Goal: Information Seeking & Learning: Learn about a topic

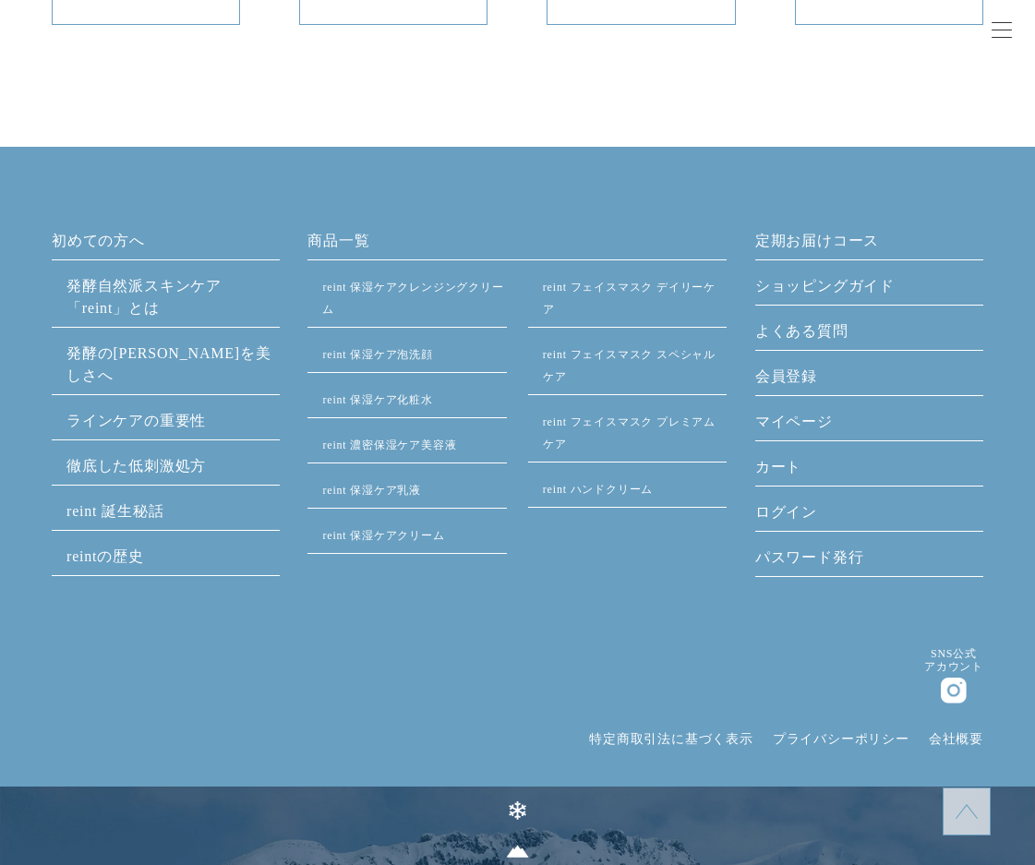
scroll to position [10479, 0]
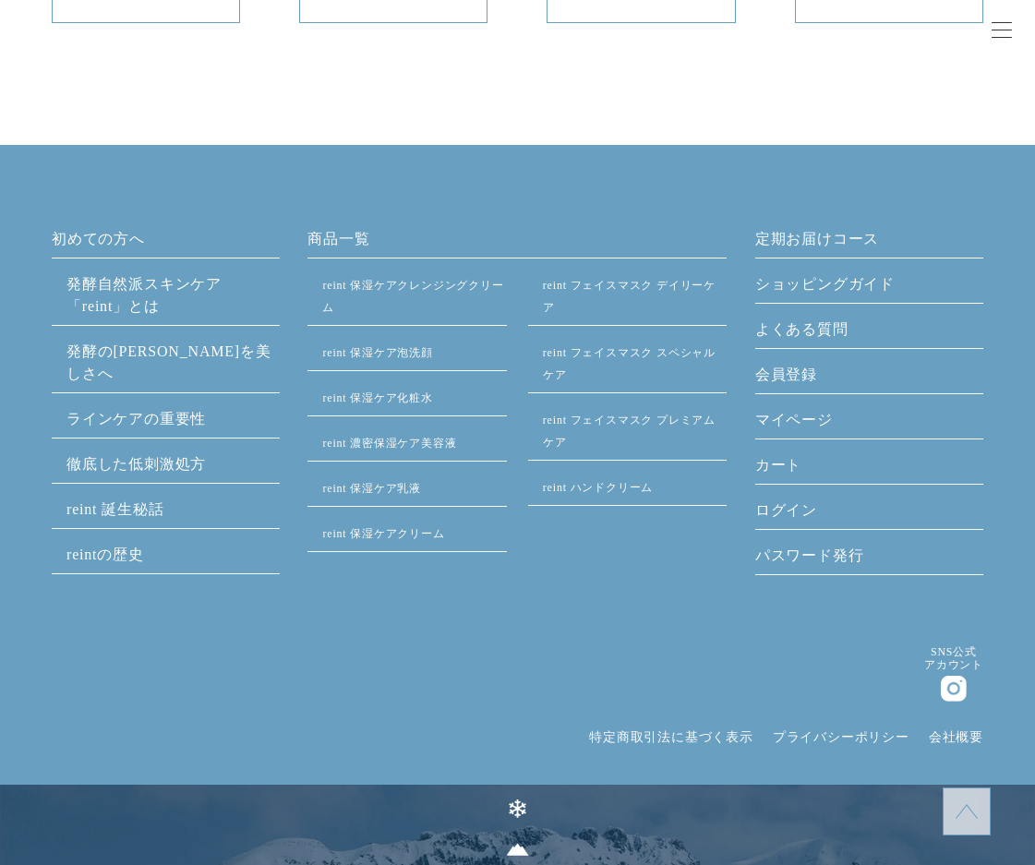
click at [101, 282] on link "発酵⾃然派スキンケア「reint」とは" at bounding box center [143, 295] width 155 height 38
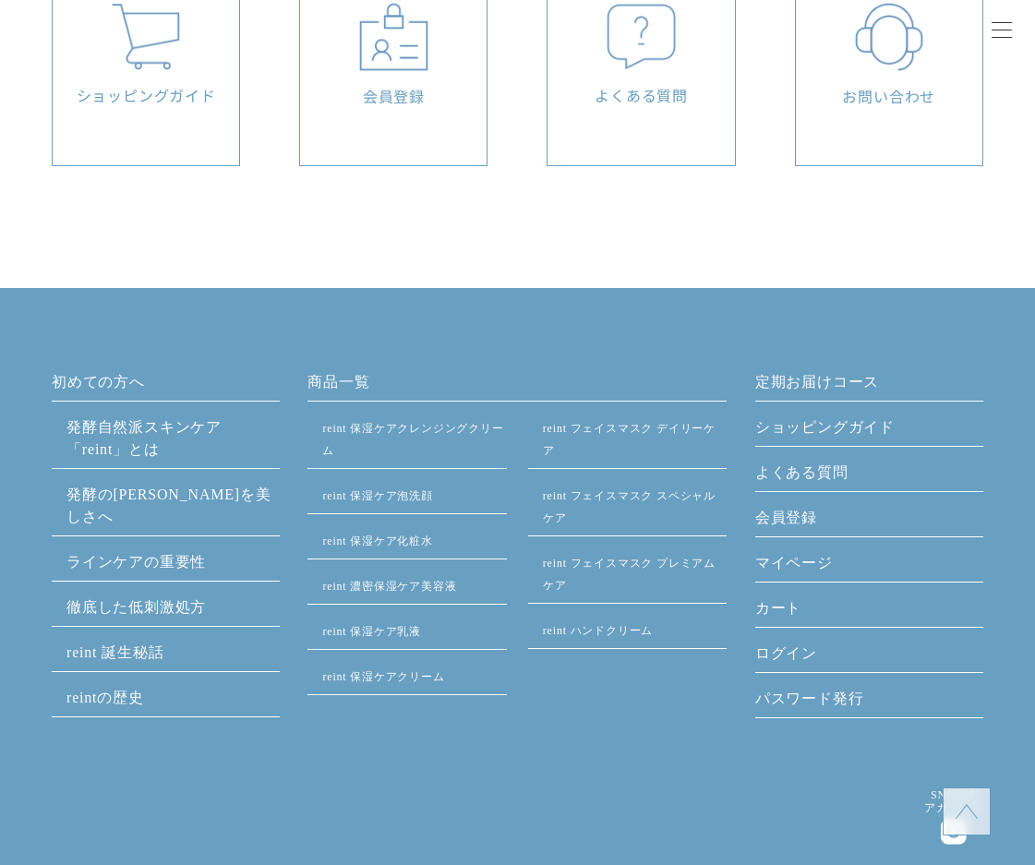
scroll to position [10276, 0]
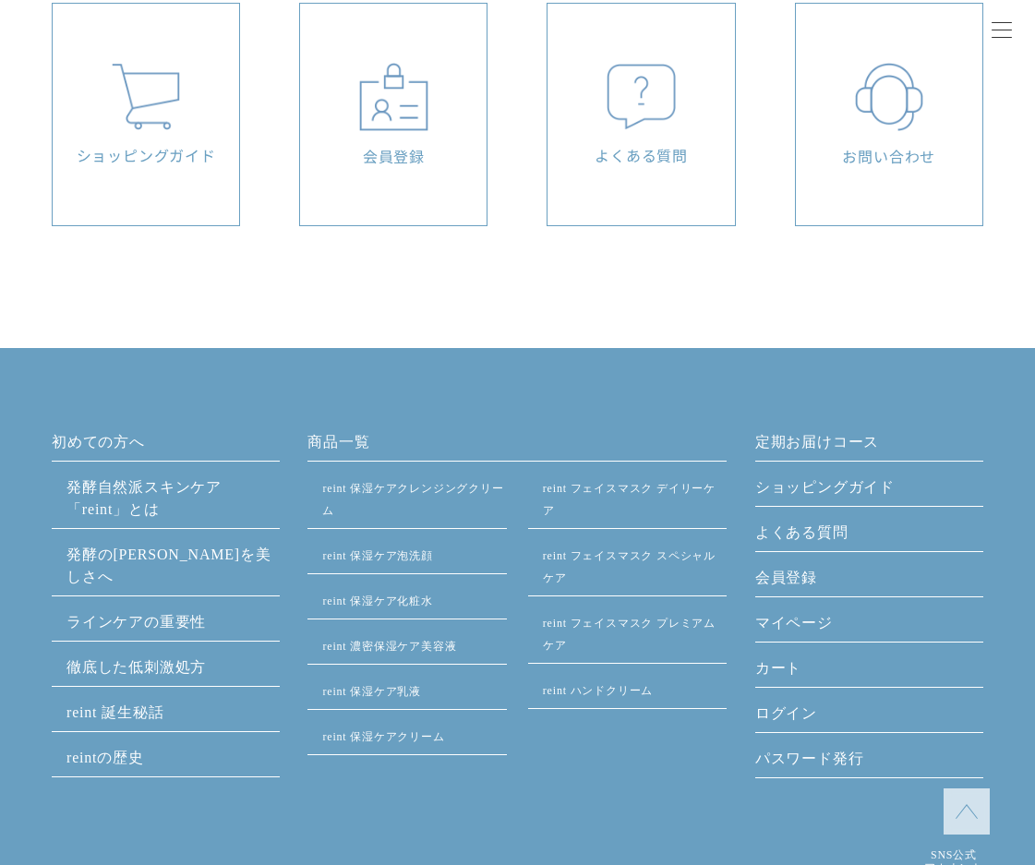
click at [304, 437] on div "初めての方へ 発酵⾃然派スキンケア「reint」とは 発酵の知恵を美しさへ ラインケアの重要性 徹底した低刺激処方 reint 誕生秘話 reintの歴史 商…" at bounding box center [518, 612] width 932 height 362
click at [348, 438] on link "商品一覧" at bounding box center [517, 446] width 419 height 30
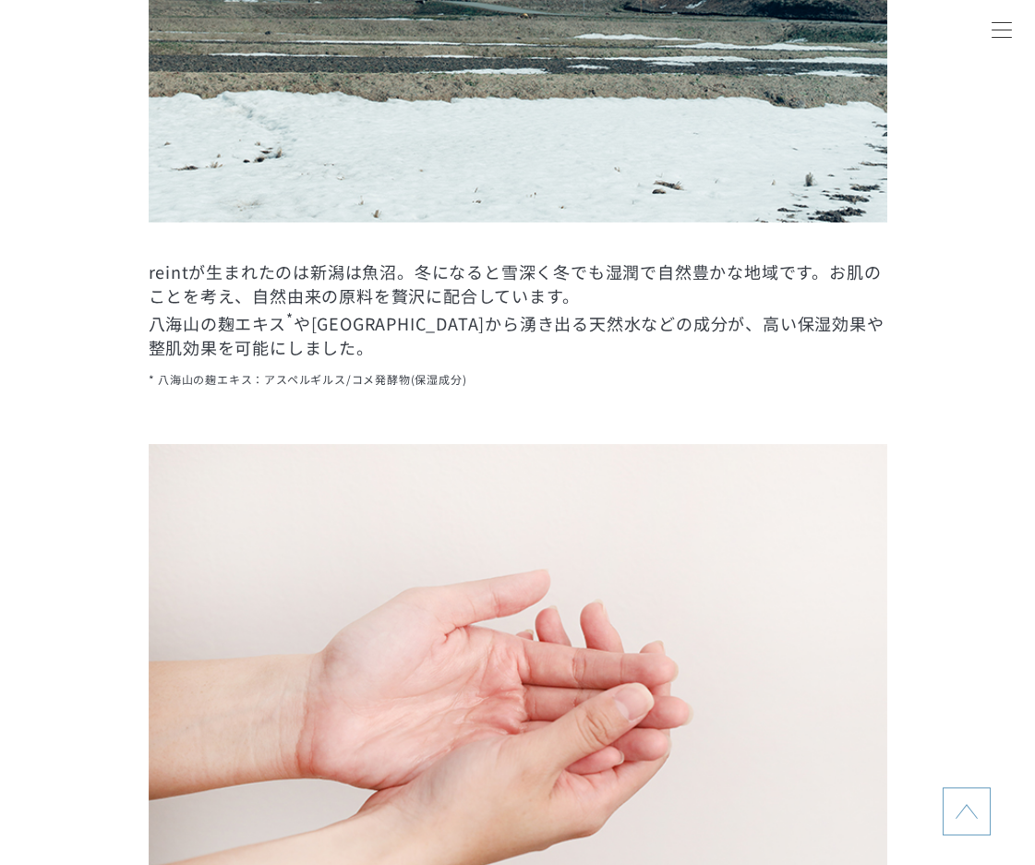
scroll to position [4271, 0]
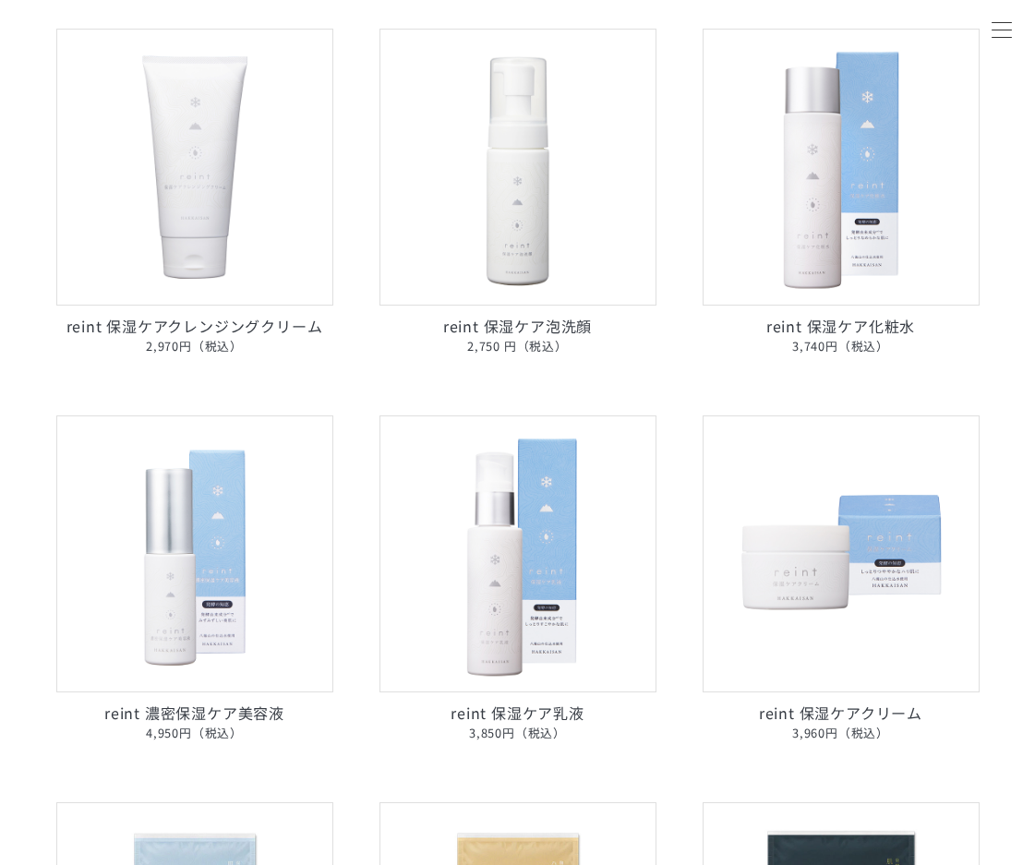
scroll to position [263, 0]
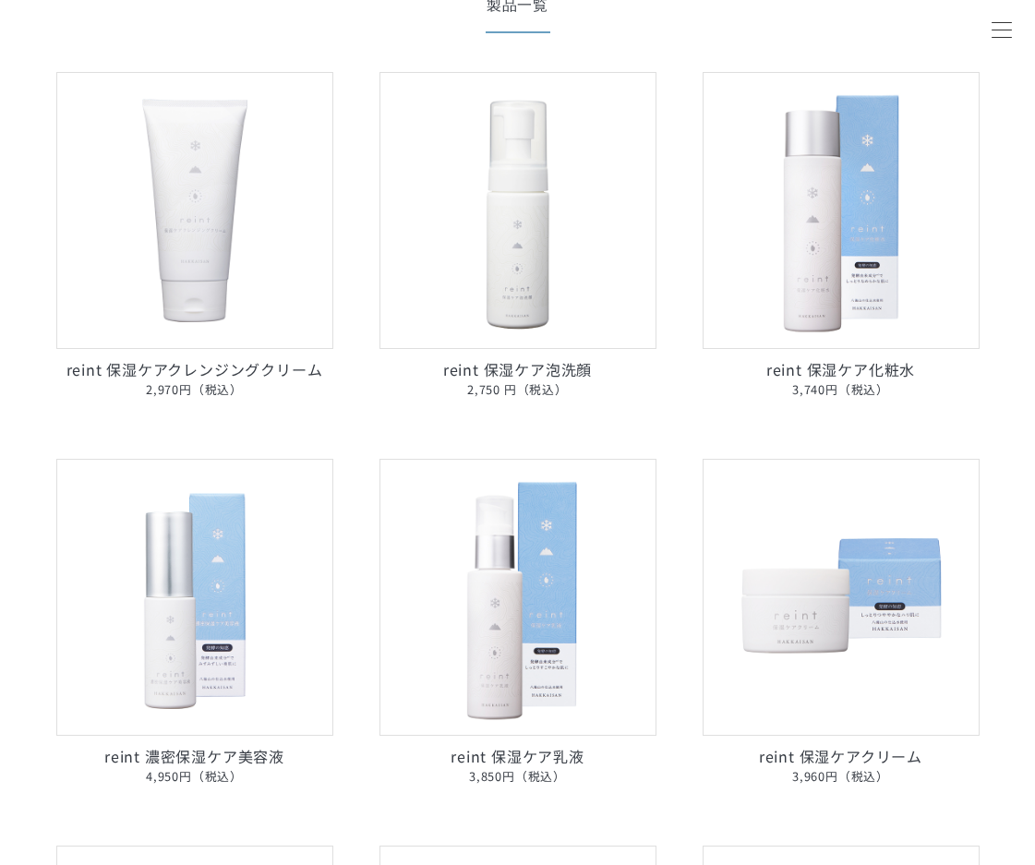
click at [202, 573] on img at bounding box center [194, 597] width 277 height 277
